Goal: Transaction & Acquisition: Purchase product/service

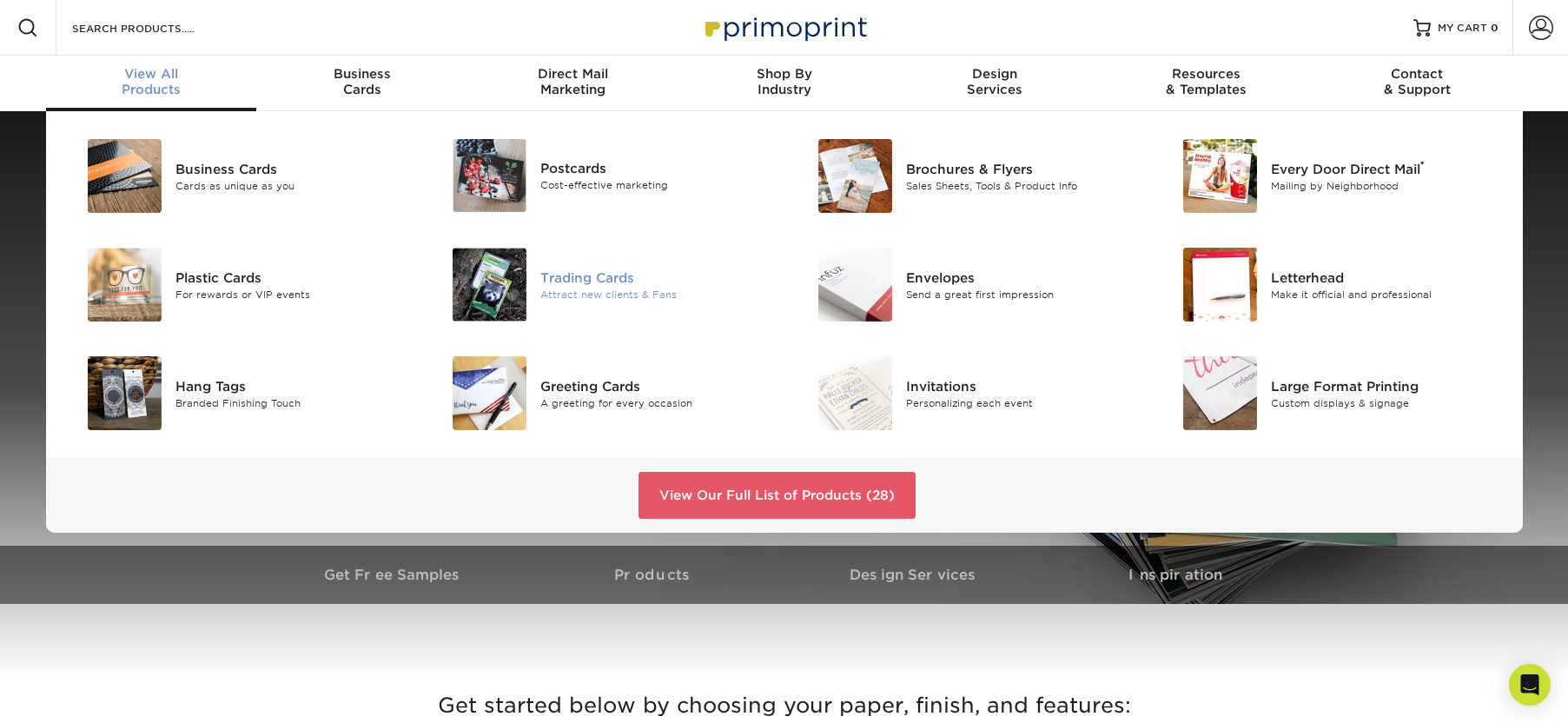
click at [585, 274] on div "Trading Cards" at bounding box center [655, 277] width 230 height 19
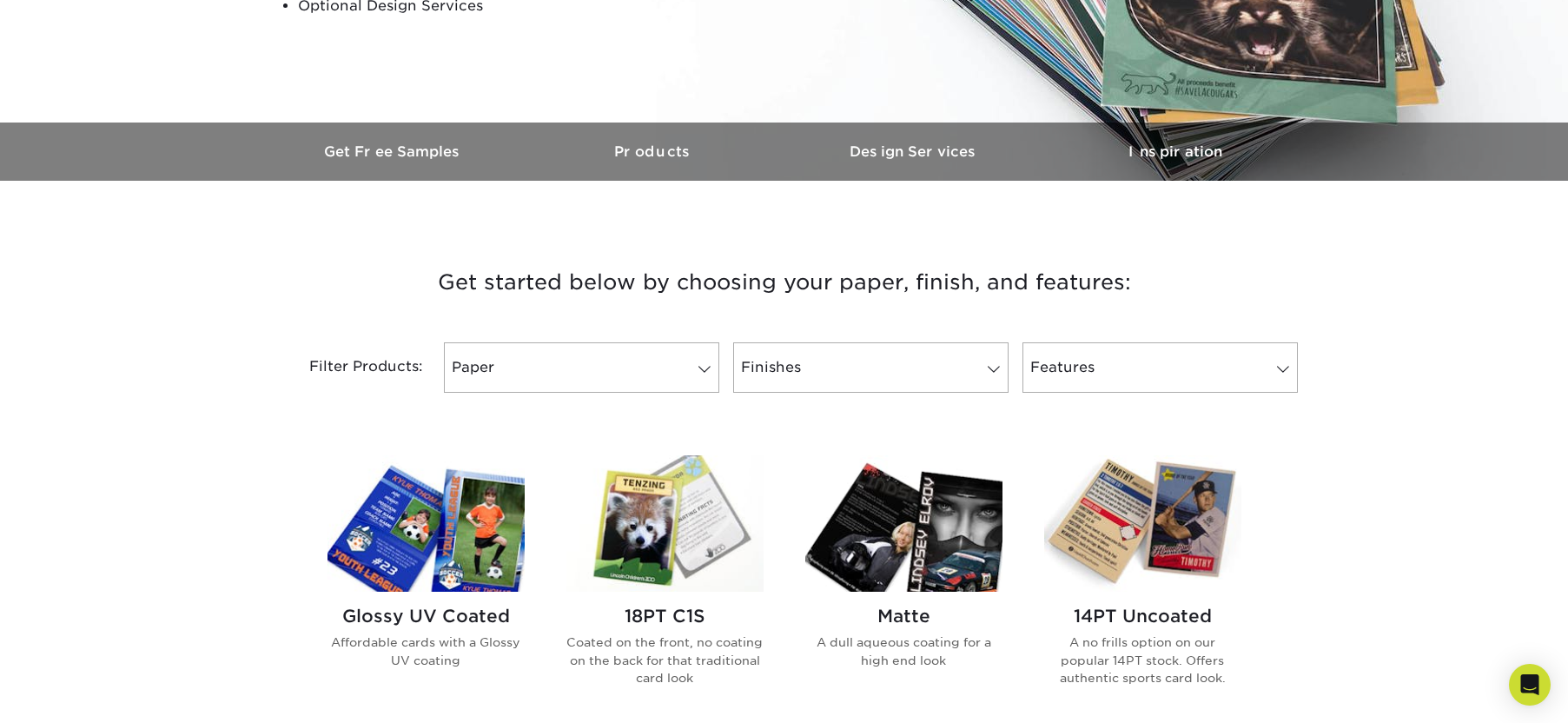
scroll to position [471, 0]
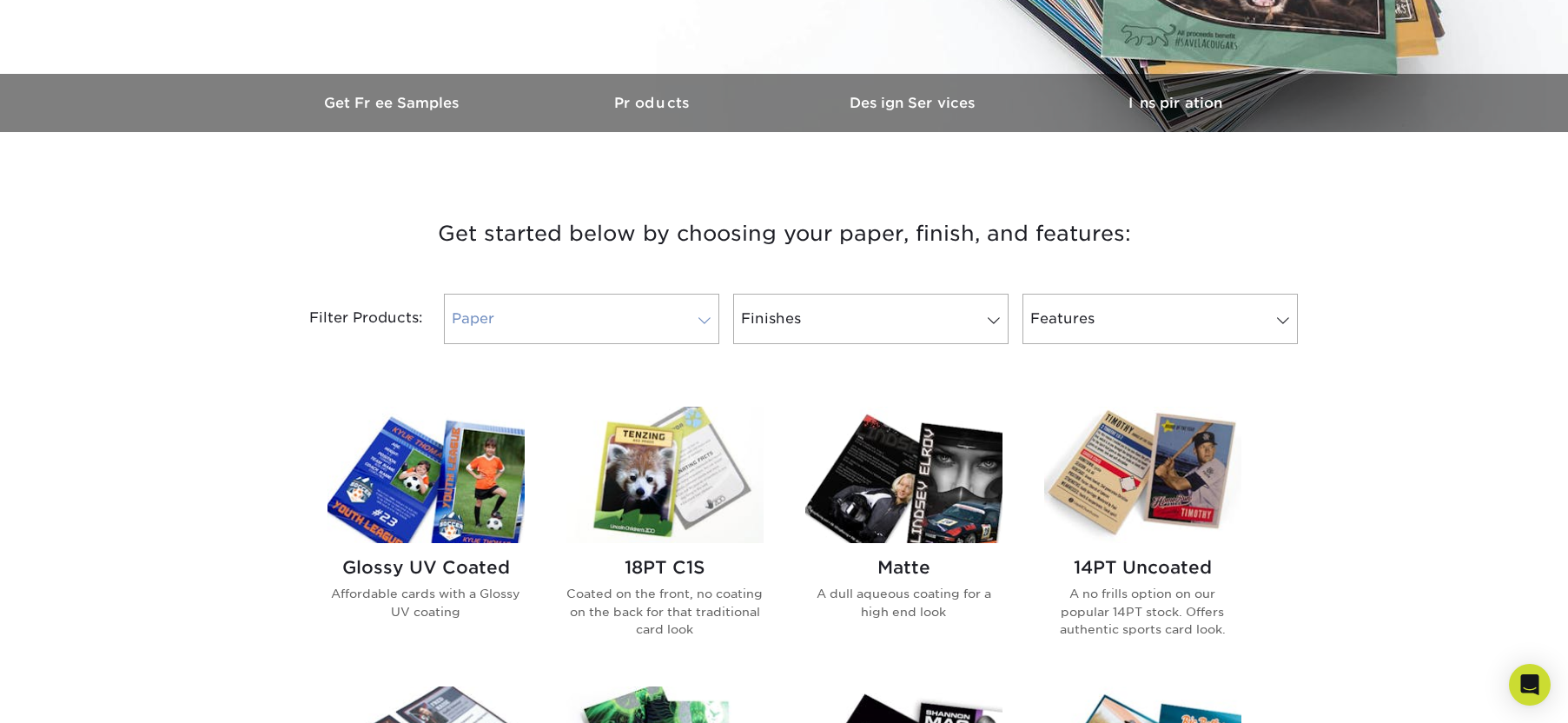
click at [707, 315] on link "Paper" at bounding box center [582, 318] width 276 height 51
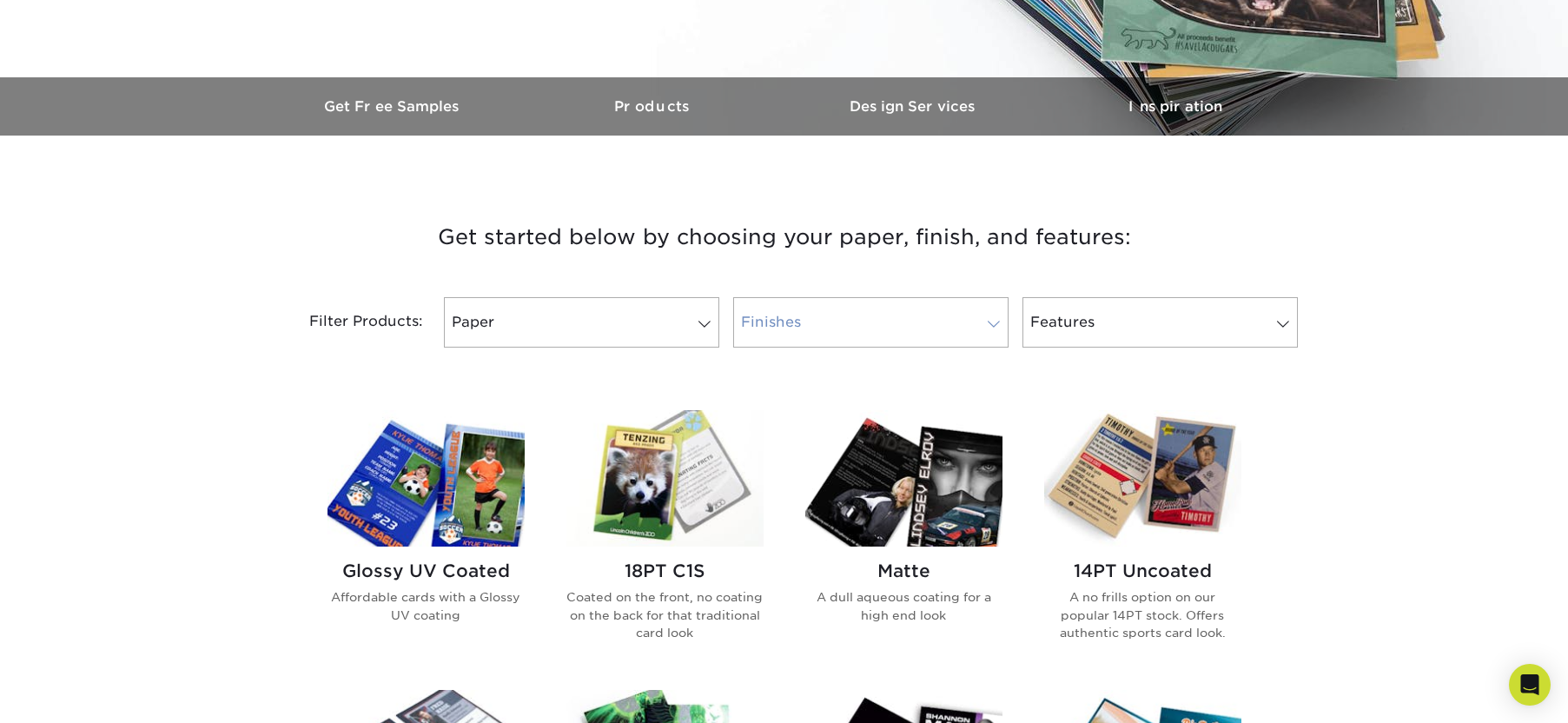
click at [1001, 325] on span at bounding box center [993, 324] width 24 height 14
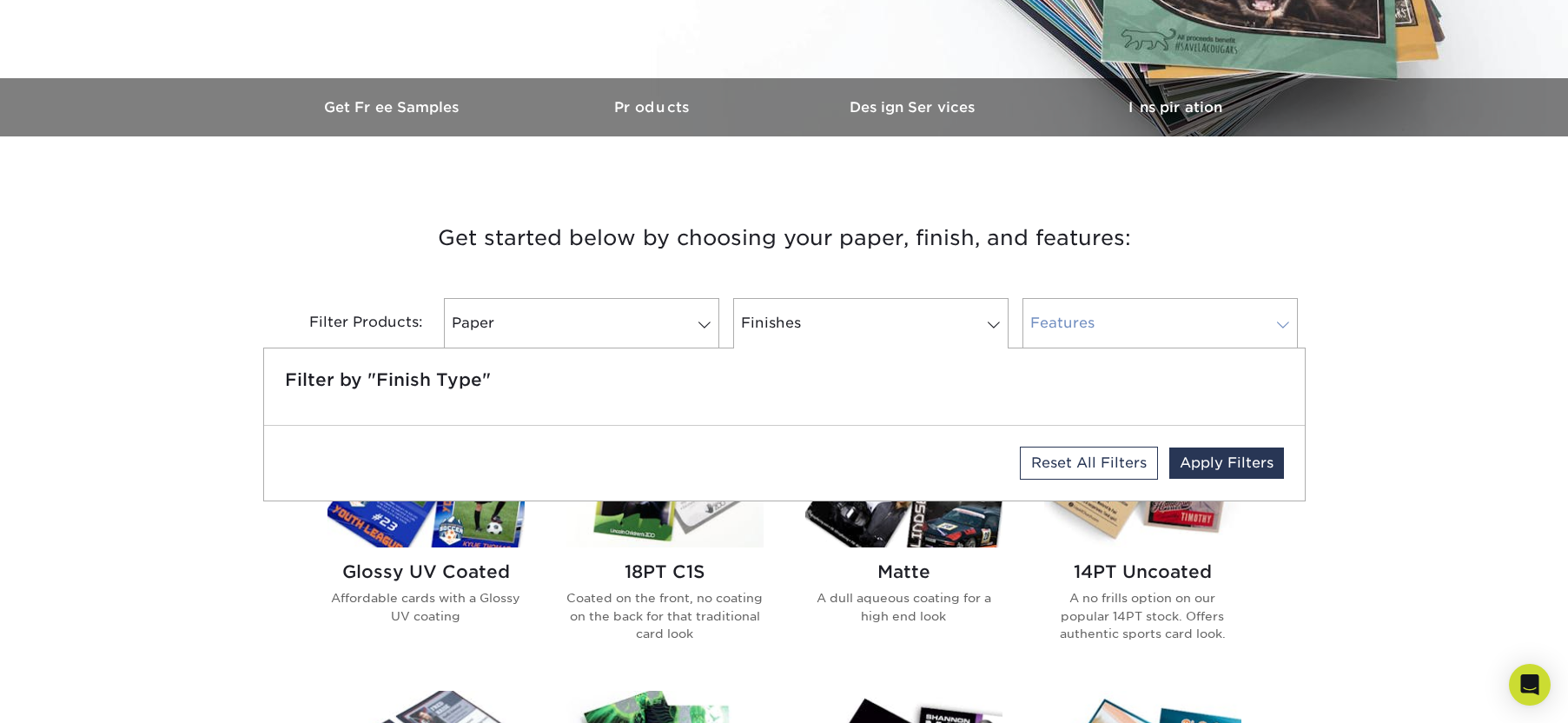
click at [1260, 317] on link "Features" at bounding box center [1161, 323] width 276 height 51
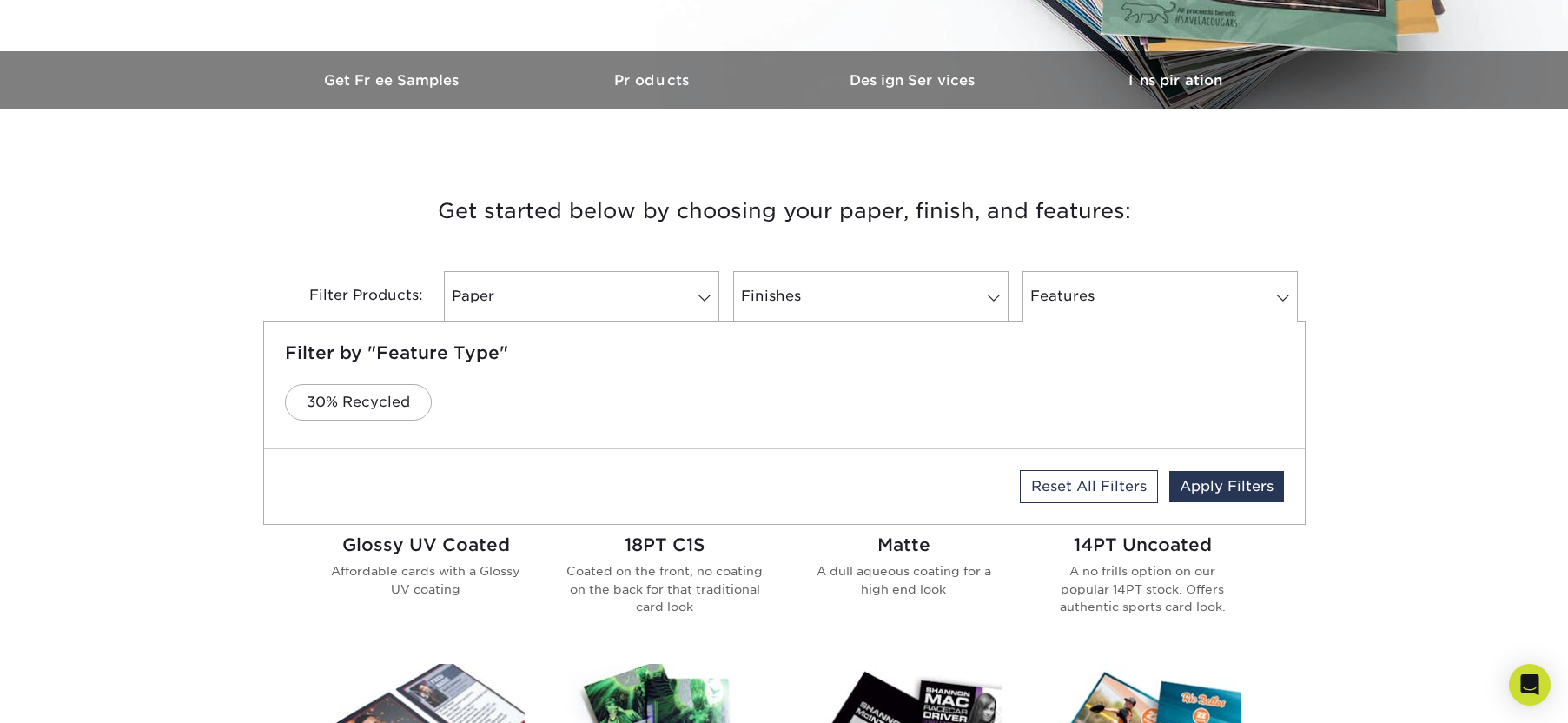
scroll to position [498, 0]
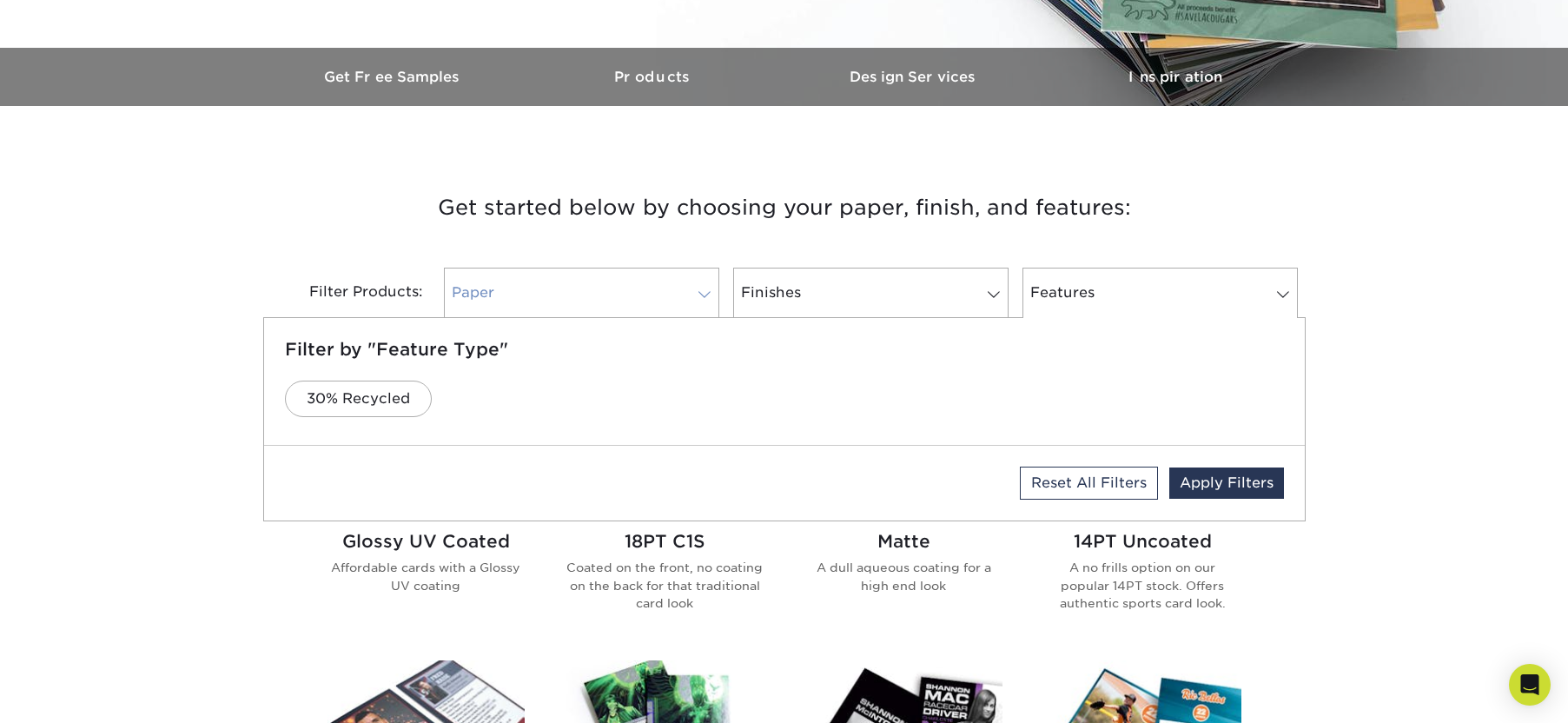
click at [704, 287] on link "Paper" at bounding box center [582, 293] width 276 height 51
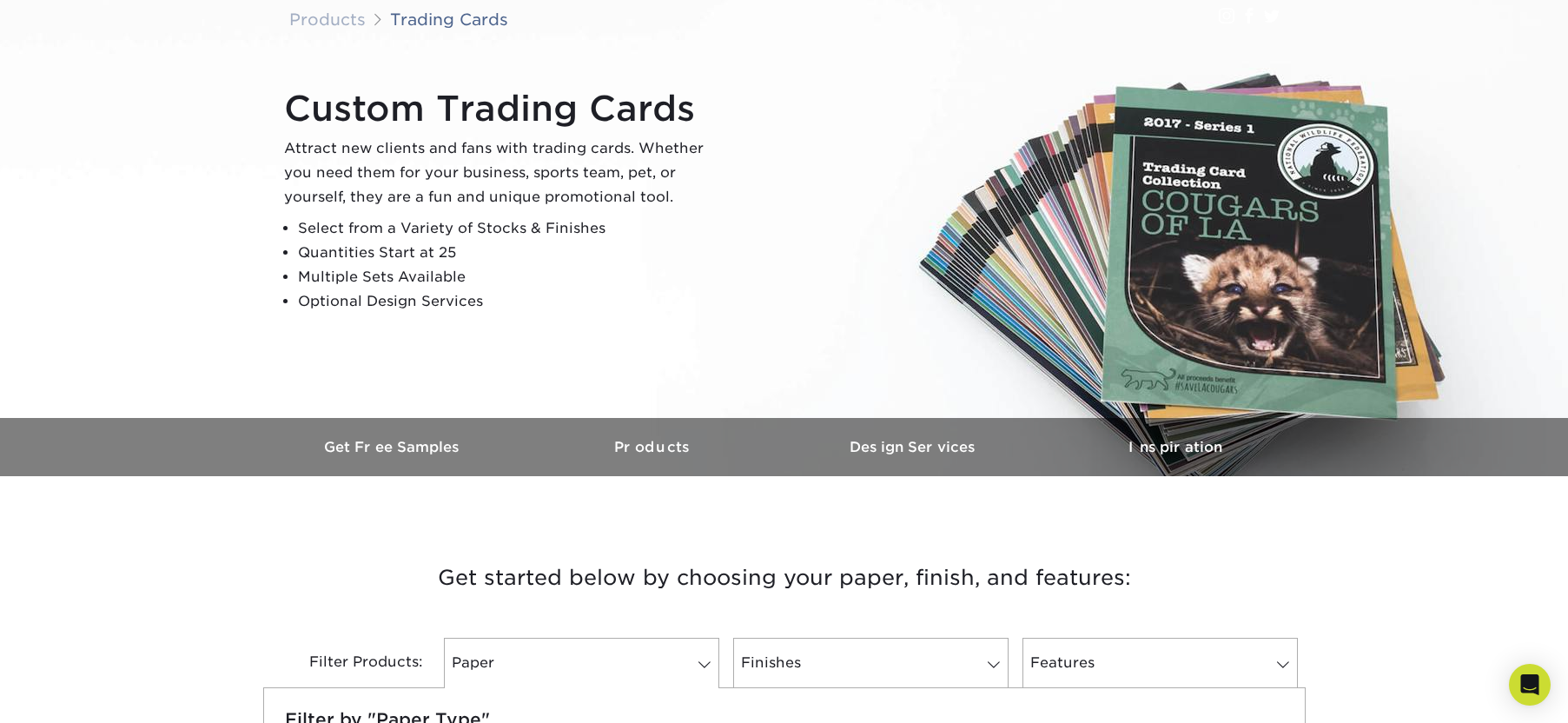
scroll to position [129, 0]
